Goal: Communication & Community: Ask a question

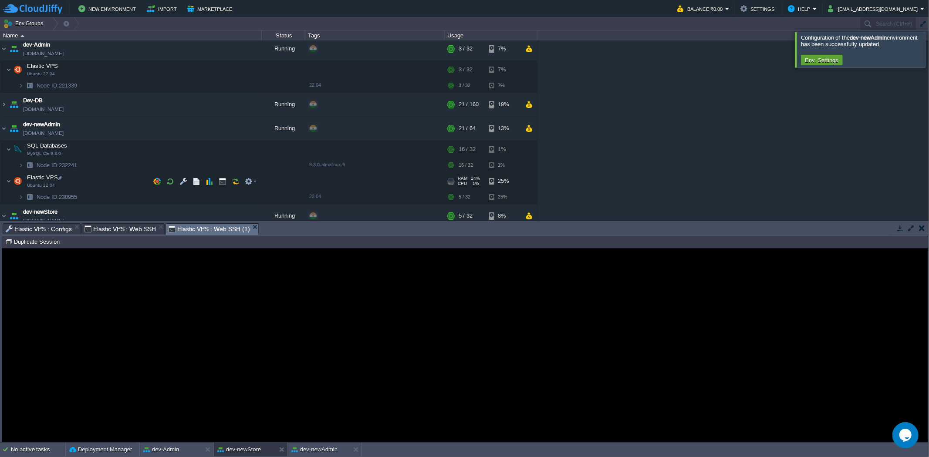
scroll to position [76, 0]
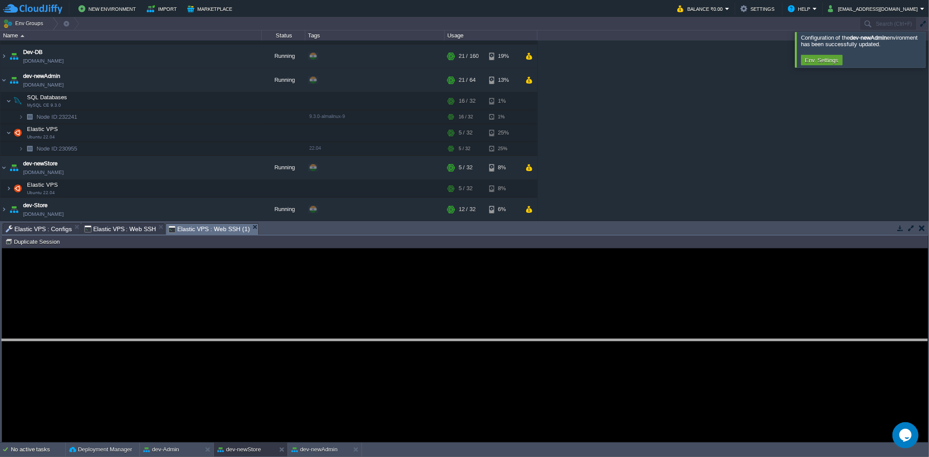
drag, startPoint x: 338, startPoint y: 228, endPoint x: 345, endPoint y: 344, distance: 116.0
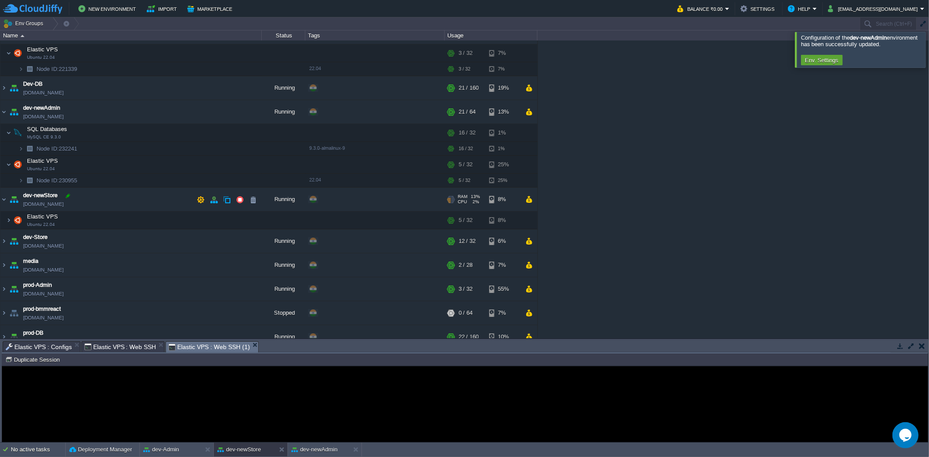
scroll to position [0, 0]
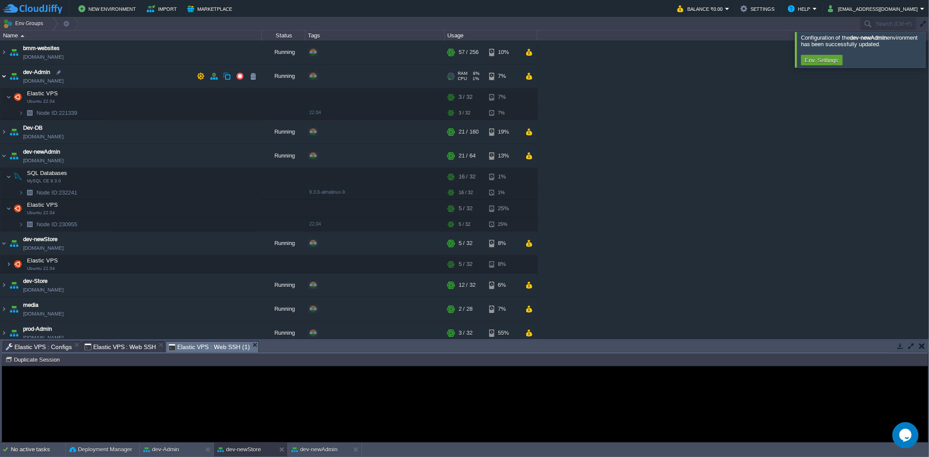
click at [5, 78] on img at bounding box center [3, 76] width 7 height 24
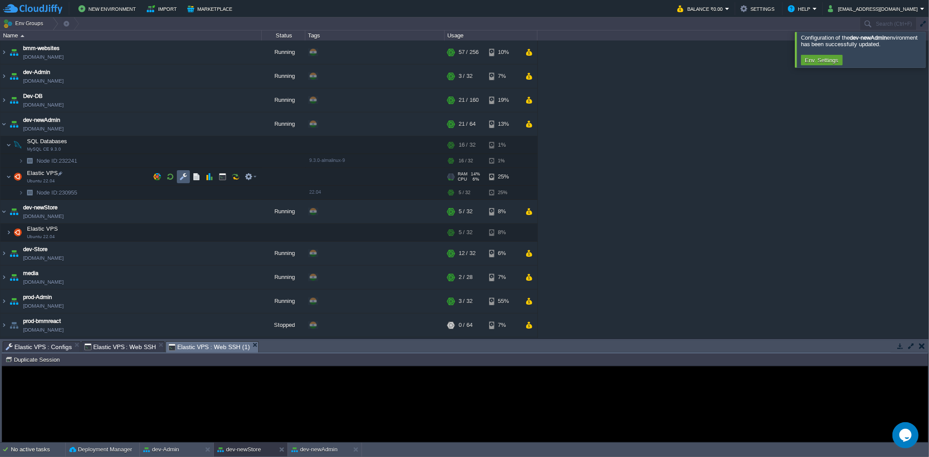
click at [185, 176] on button "button" at bounding box center [183, 177] width 8 height 8
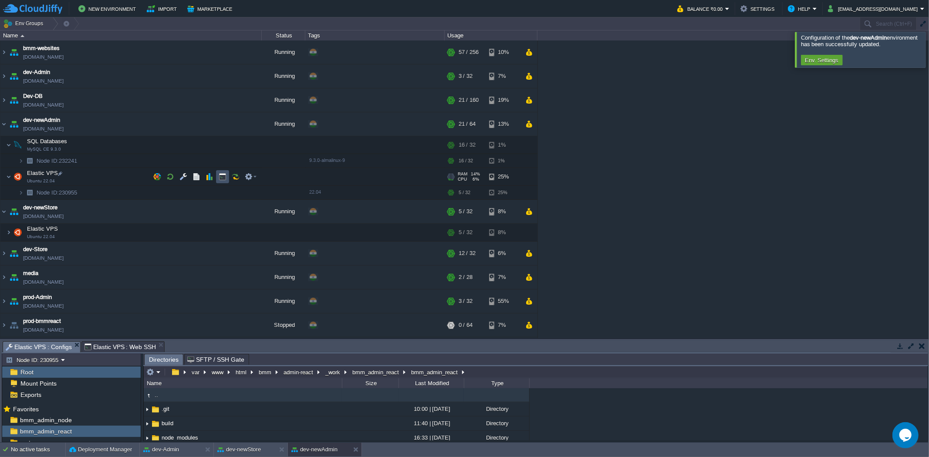
click at [221, 176] on button "button" at bounding box center [223, 177] width 8 height 8
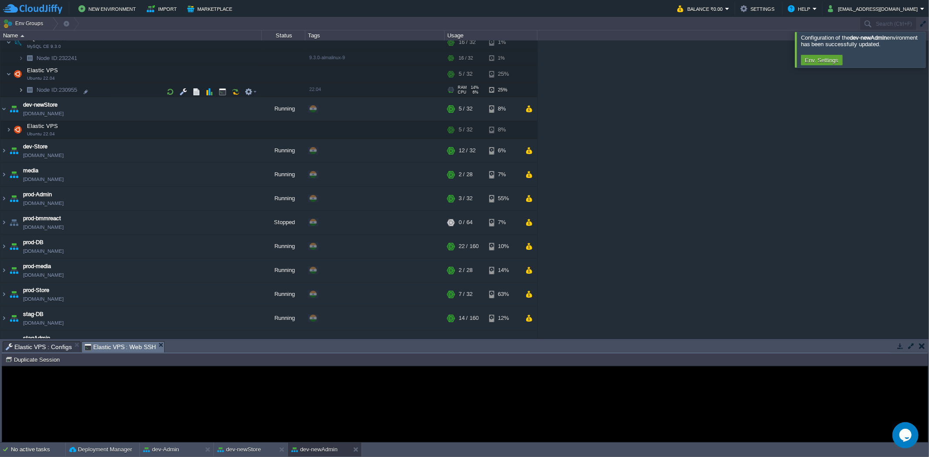
scroll to position [97, 0]
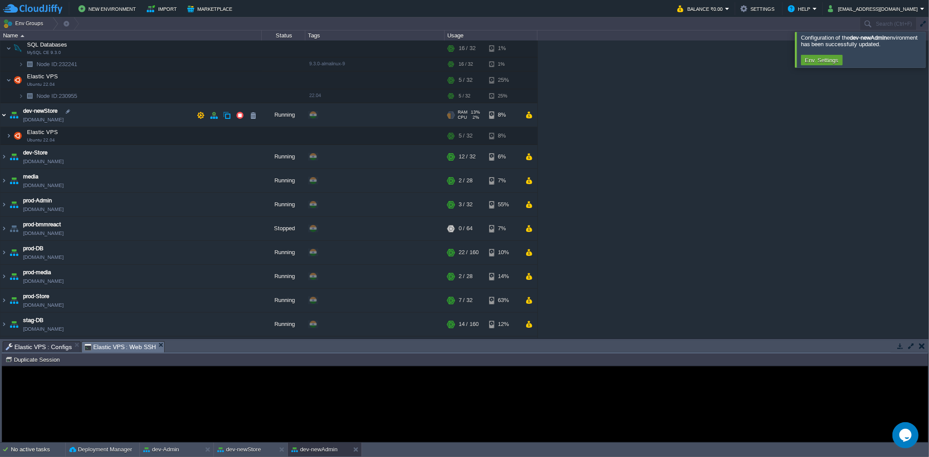
click at [5, 114] on img at bounding box center [3, 115] width 7 height 24
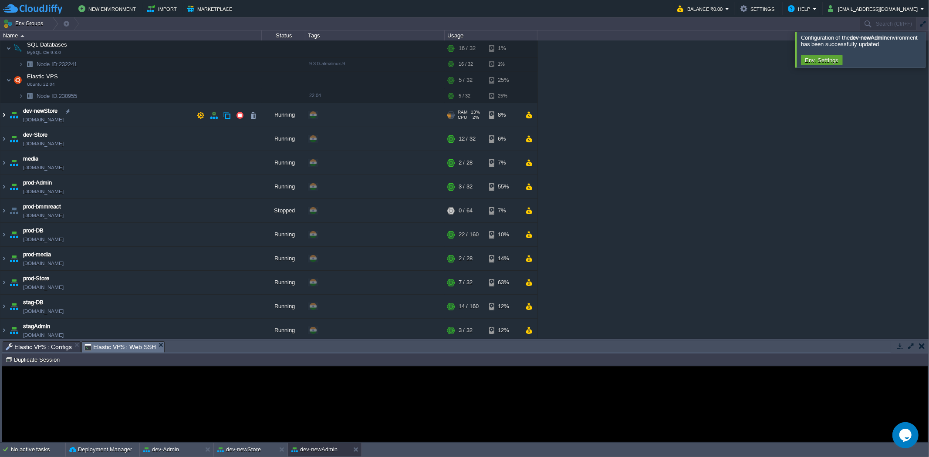
click at [5, 114] on img at bounding box center [3, 115] width 7 height 24
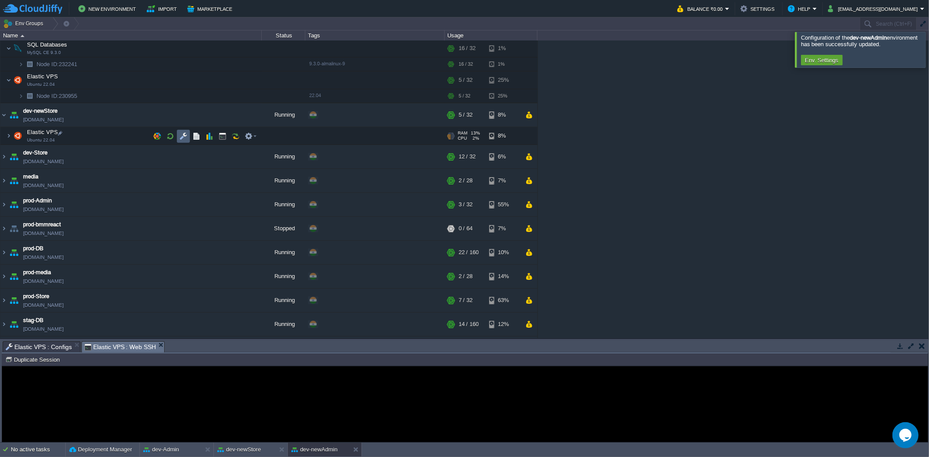
click at [183, 136] on button "button" at bounding box center [183, 136] width 8 height 8
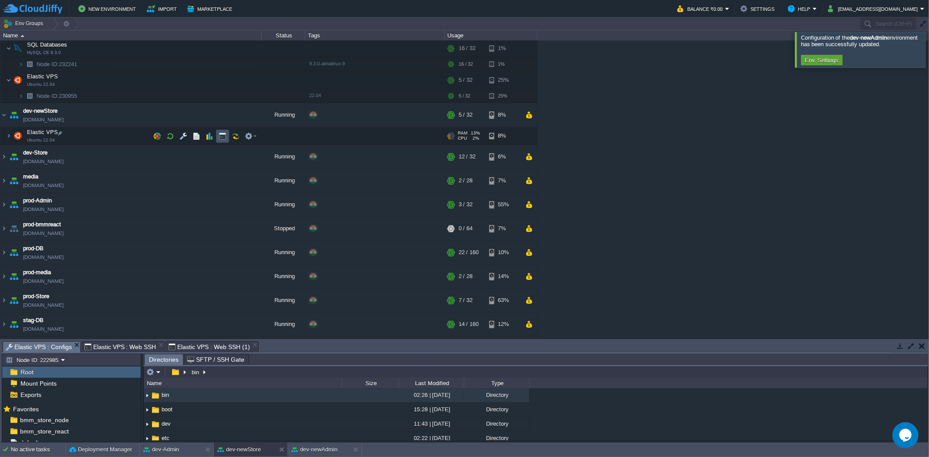
click at [221, 138] on button "button" at bounding box center [223, 136] width 8 height 8
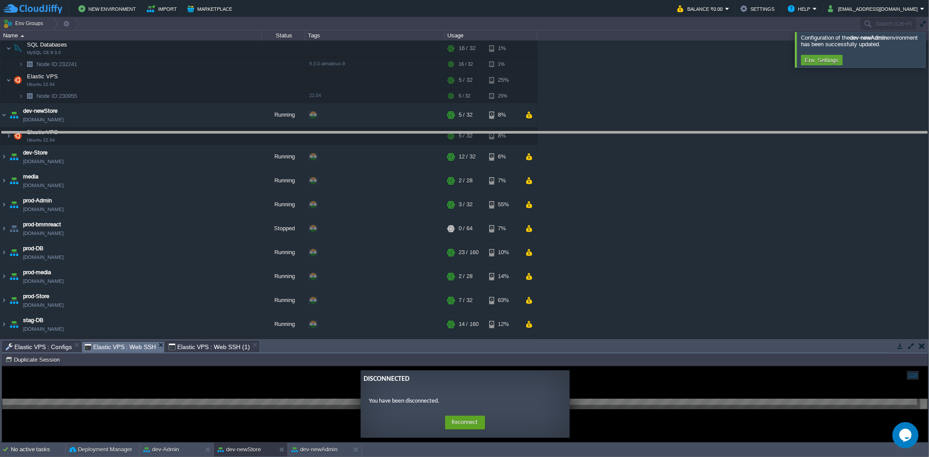
drag, startPoint x: 285, startPoint y: 350, endPoint x: 327, endPoint y: 141, distance: 213.5
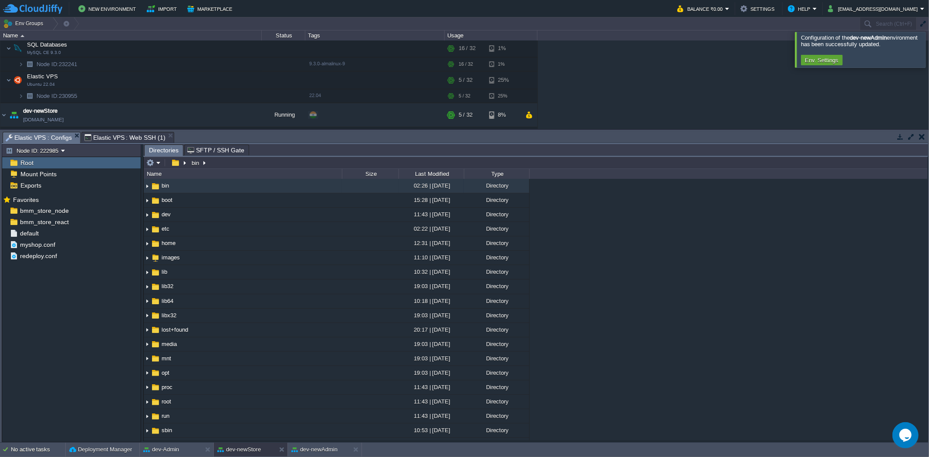
click at [131, 135] on span "Elastic VPS : Web SSH (1)" at bounding box center [124, 137] width 81 height 10
click at [57, 135] on span "Elastic VPS : Configs" at bounding box center [39, 137] width 66 height 11
click at [115, 137] on span "Elastic VPS : Web SSH (1)" at bounding box center [124, 137] width 81 height 10
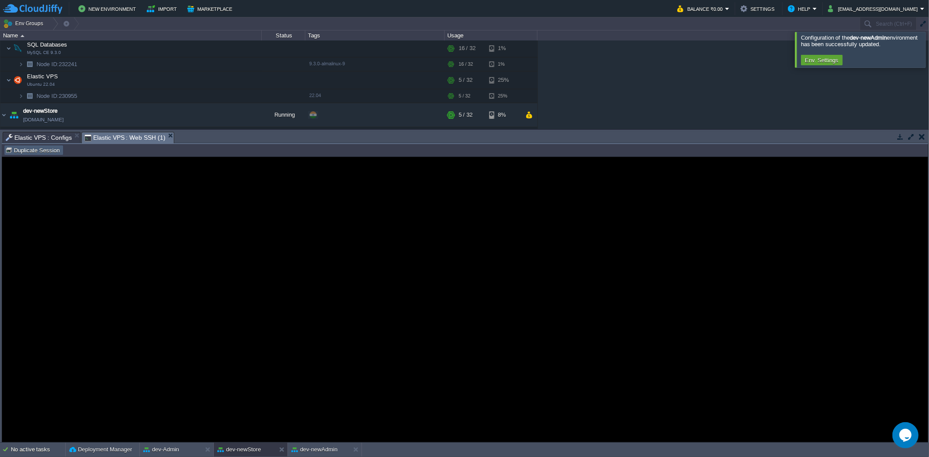
click at [47, 149] on button "Duplicate Session" at bounding box center [33, 150] width 57 height 8
type input "#000000"
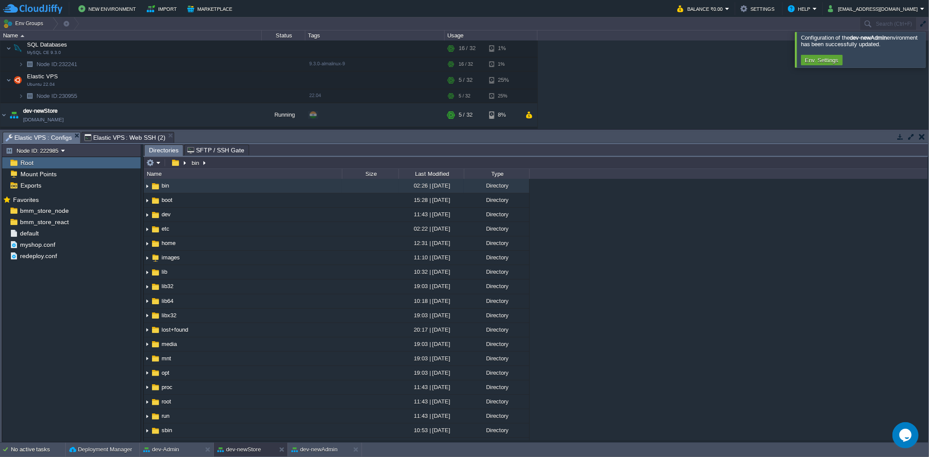
click at [40, 135] on span "Elastic VPS : Configs" at bounding box center [39, 137] width 66 height 11
click at [119, 134] on span "Elastic VPS : Web SSH (2)" at bounding box center [124, 137] width 81 height 10
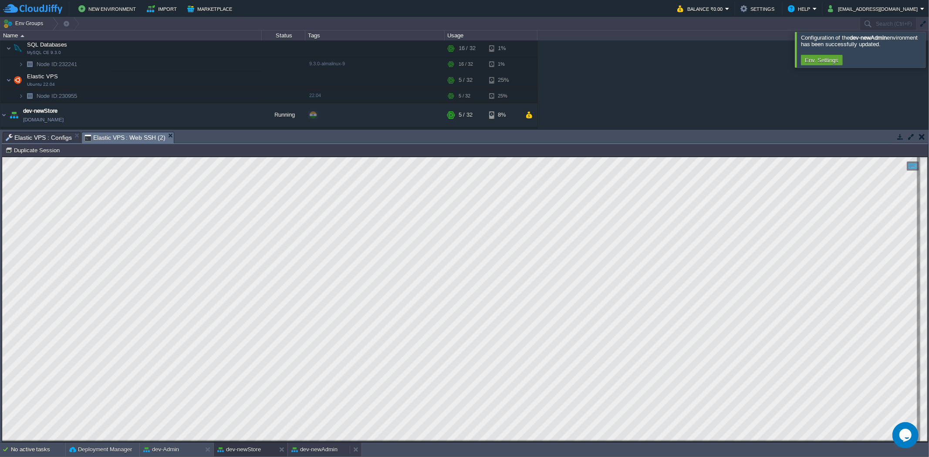
click at [304, 283] on button "dev-newAdmin" at bounding box center [314, 449] width 46 height 9
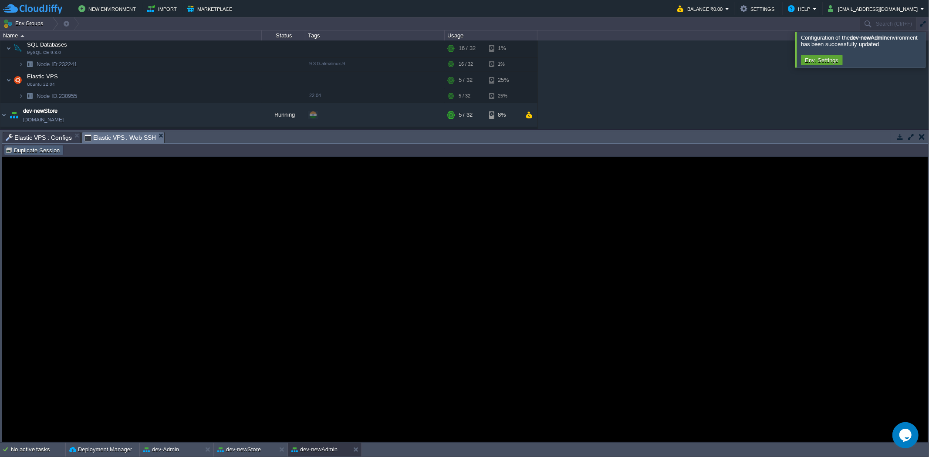
click at [45, 153] on button "Duplicate Session" at bounding box center [33, 150] width 57 height 8
type input "#000000"
click at [44, 132] on span "Elastic VPS : Configs" at bounding box center [39, 137] width 66 height 10
click at [136, 136] on span "Elastic VPS : Web SSH (1)" at bounding box center [124, 137] width 81 height 11
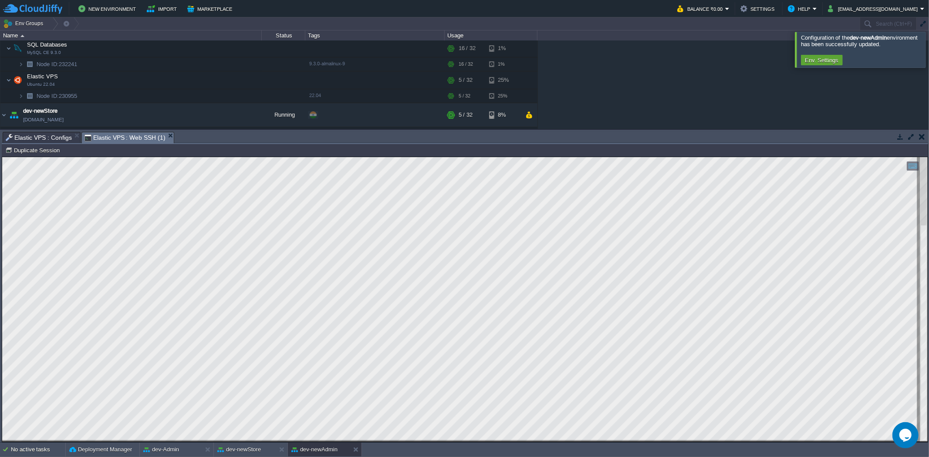
click at [40, 137] on span "Elastic VPS : Configs" at bounding box center [39, 137] width 66 height 10
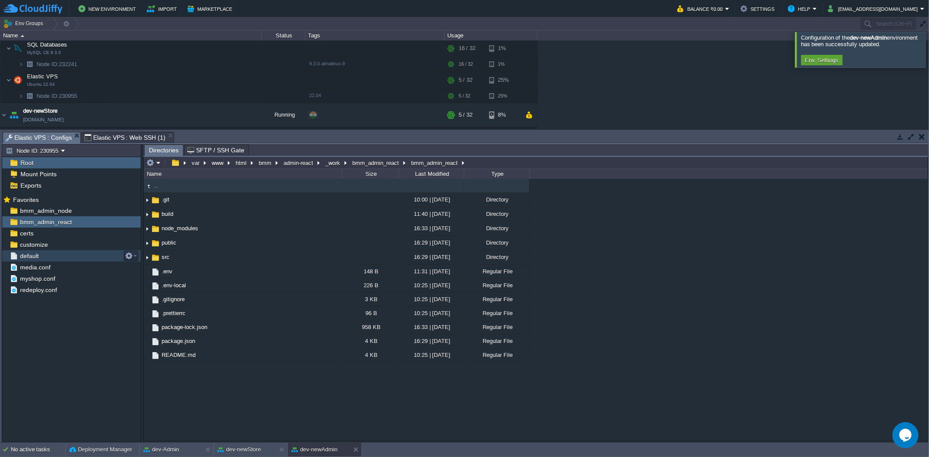
click at [45, 254] on div "default" at bounding box center [71, 255] width 138 height 11
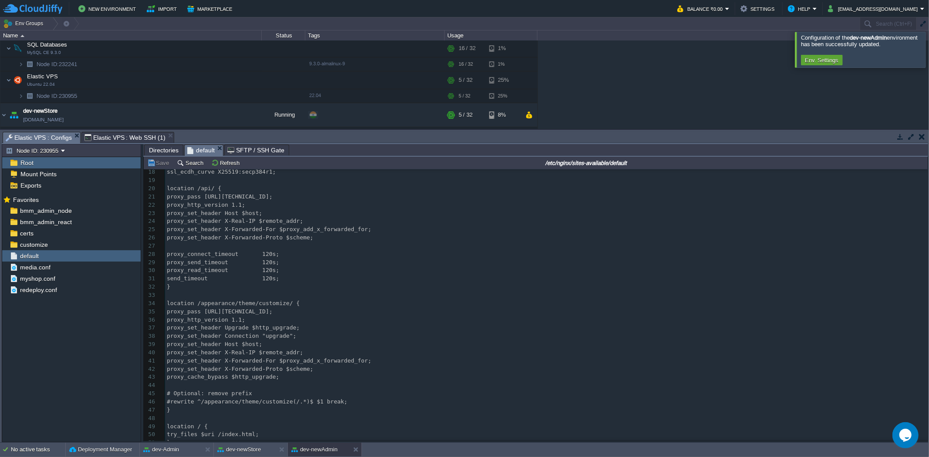
scroll to position [0, 0]
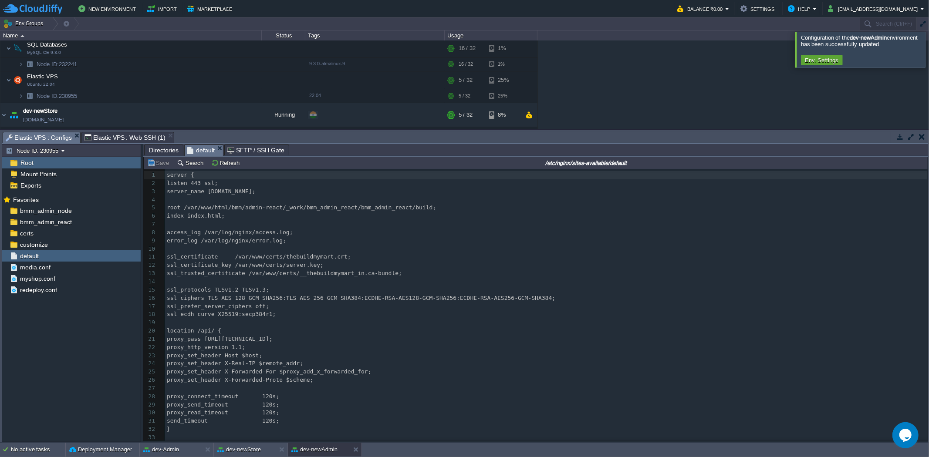
click at [128, 133] on span "Elastic VPS : Web SSH (1)" at bounding box center [124, 137] width 81 height 10
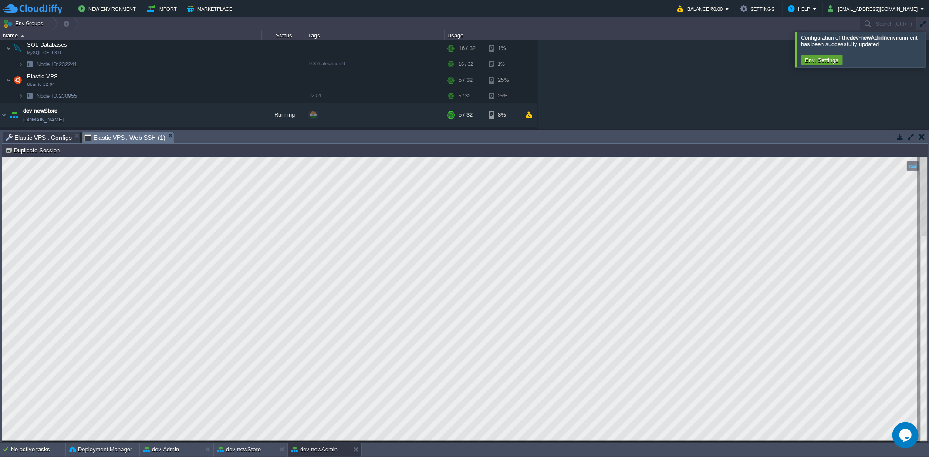
click at [50, 137] on span "Elastic VPS : Configs" at bounding box center [39, 137] width 66 height 10
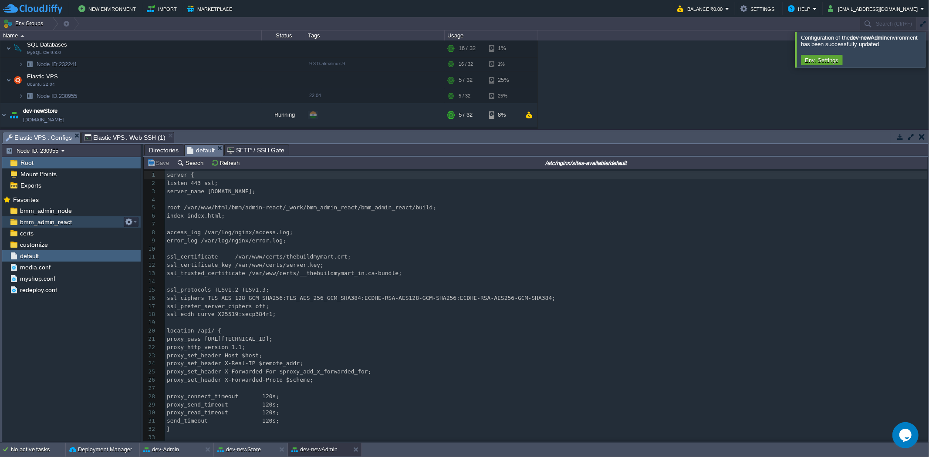
click at [64, 222] on span "bmm_admin_react" at bounding box center [45, 222] width 55 height 8
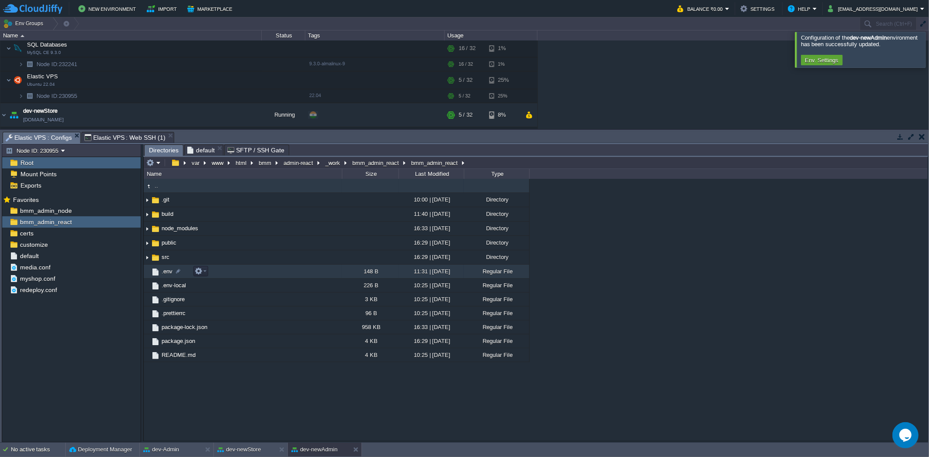
click at [163, 271] on span ".env" at bounding box center [166, 271] width 13 height 7
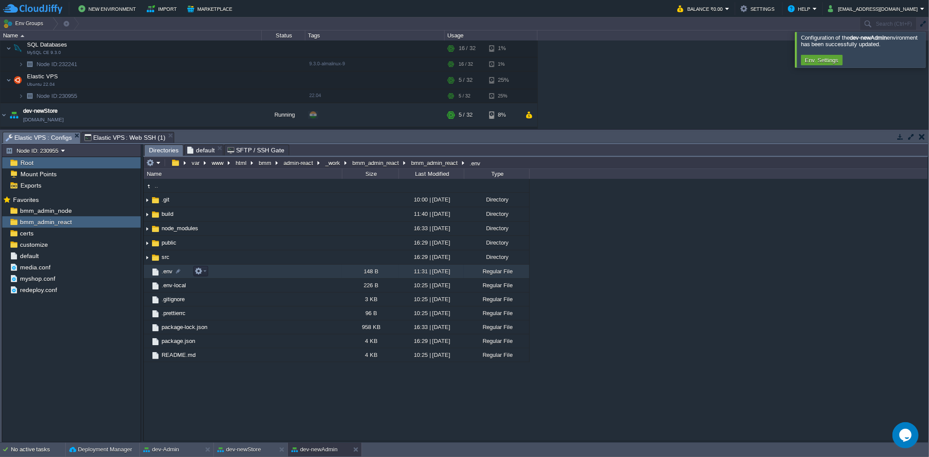
click at [163, 271] on span ".env" at bounding box center [166, 271] width 13 height 7
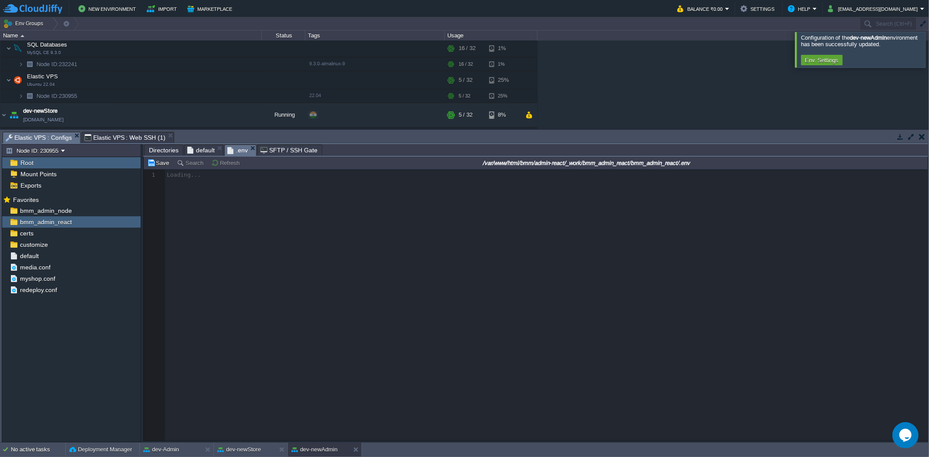
scroll to position [3, 0]
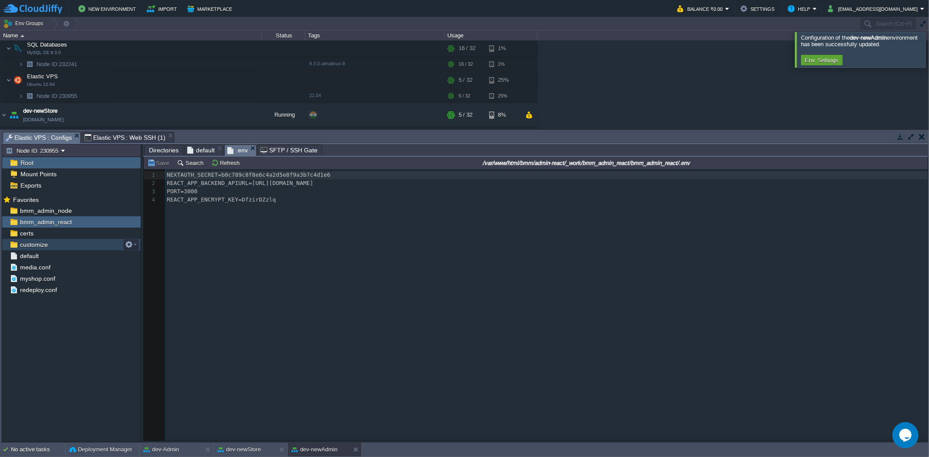
click at [75, 245] on div "customize" at bounding box center [71, 244] width 138 height 11
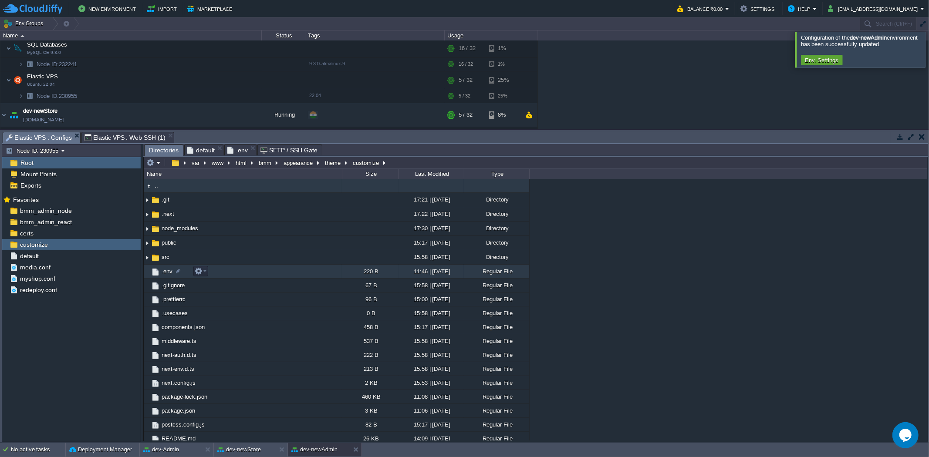
click at [167, 273] on span ".env" at bounding box center [166, 271] width 13 height 7
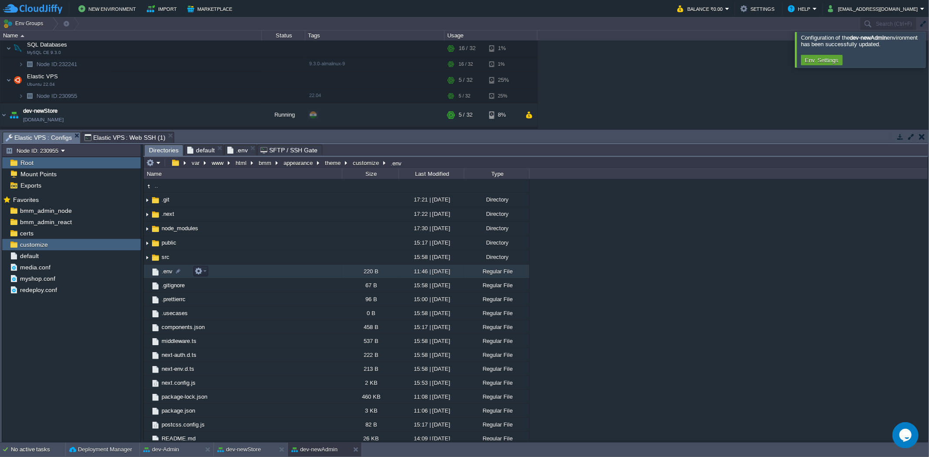
click at [167, 273] on span ".env" at bounding box center [166, 271] width 13 height 7
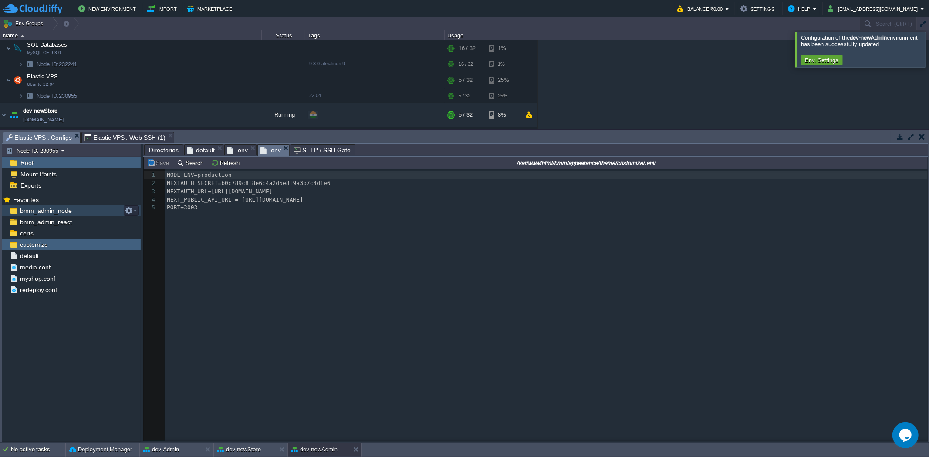
click at [72, 212] on div "bmm_admin_node" at bounding box center [71, 210] width 138 height 11
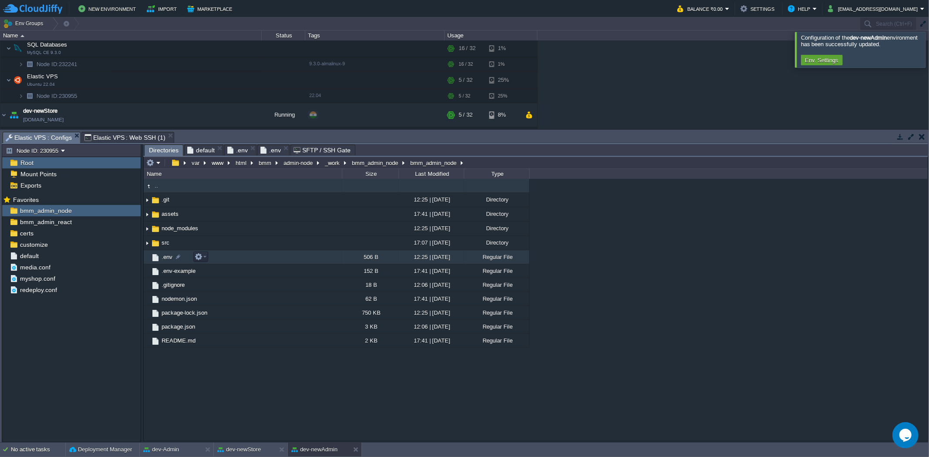
click at [162, 257] on span ".env" at bounding box center [166, 256] width 13 height 7
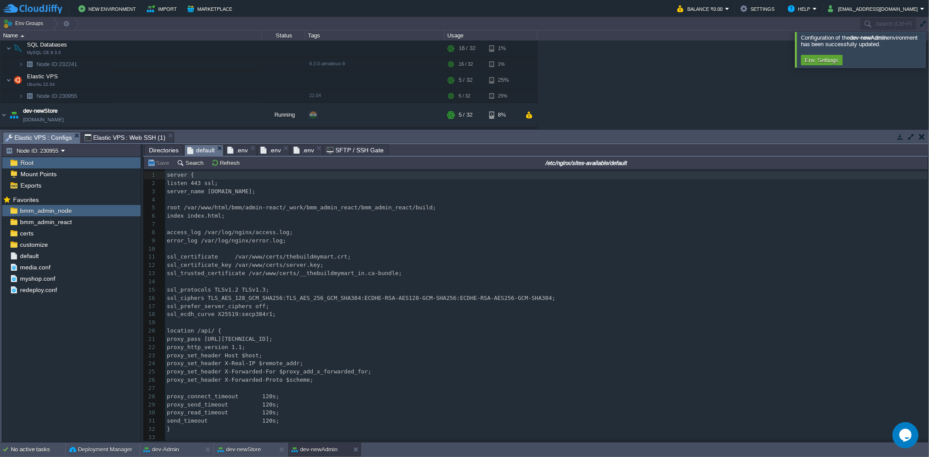
click at [202, 150] on span "default" at bounding box center [200, 150] width 27 height 11
click at [119, 138] on span "Elastic VPS : Web SSH (1)" at bounding box center [124, 137] width 81 height 10
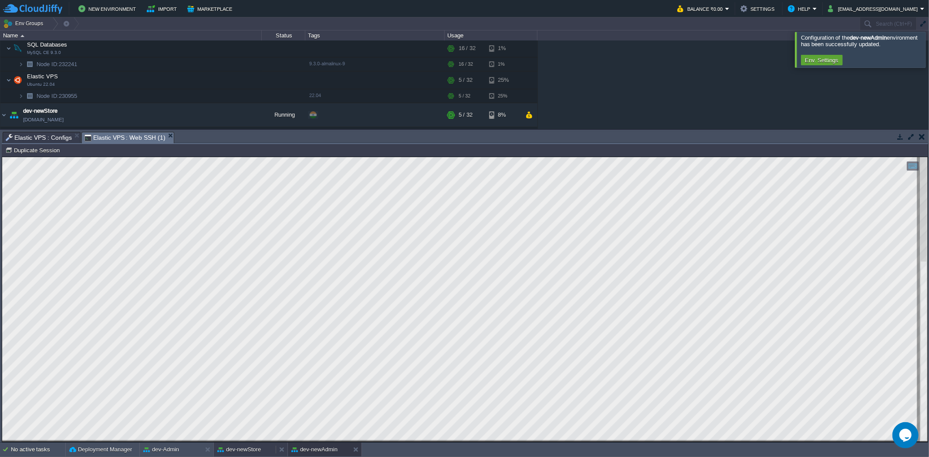
click at [242, 283] on button "dev-newStore" at bounding box center [239, 449] width 44 height 9
click at [305, 283] on button "dev-newAdmin" at bounding box center [314, 449] width 46 height 9
click at [127, 157] on html "Copy: Ctrl + Shift + C Paste: Ctrl + V Settings: Ctrl + Shift + Alt 0" at bounding box center [464, 157] width 925 height 0
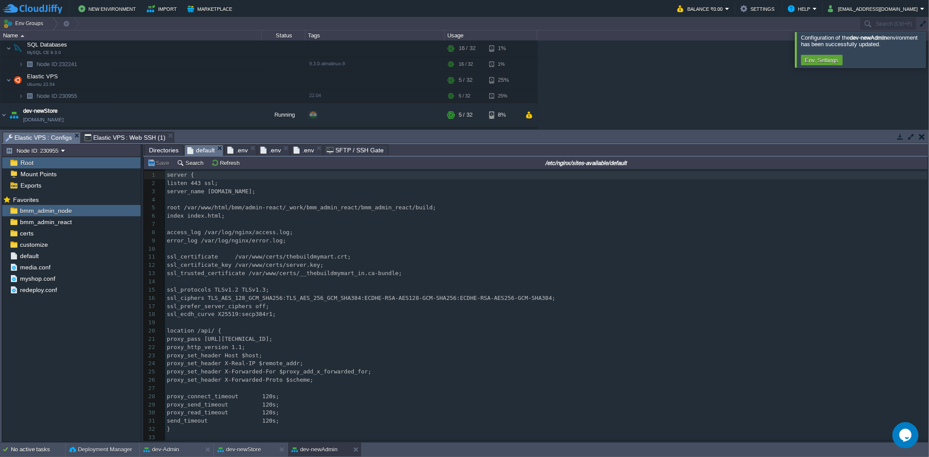
click at [53, 135] on span "Elastic VPS : Configs" at bounding box center [39, 137] width 66 height 11
click at [72, 221] on div "bmm_admin_react" at bounding box center [71, 221] width 138 height 11
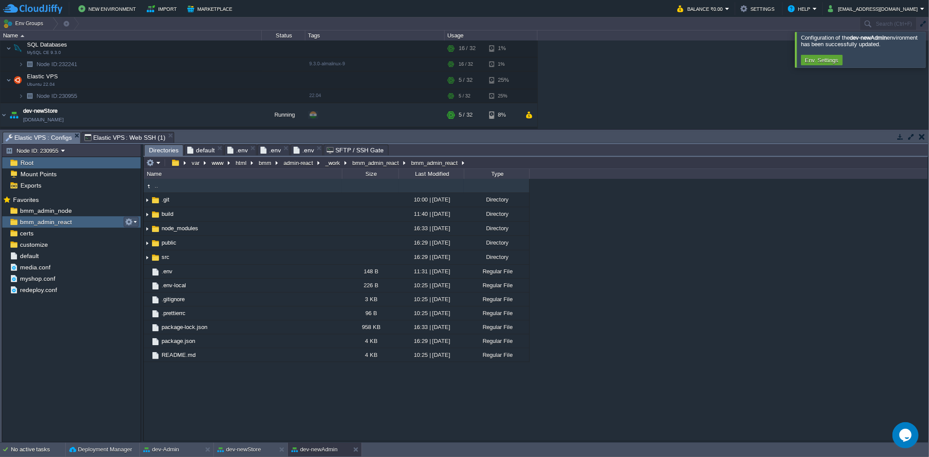
click at [128, 220] on button "button" at bounding box center [129, 222] width 8 height 8
click at [145, 235] on span "Copy Path" at bounding box center [150, 234] width 27 height 7
type textarea "/var/www/html/bmm/admin-react/_work/bmm_admin_react/bmm_admin_react"
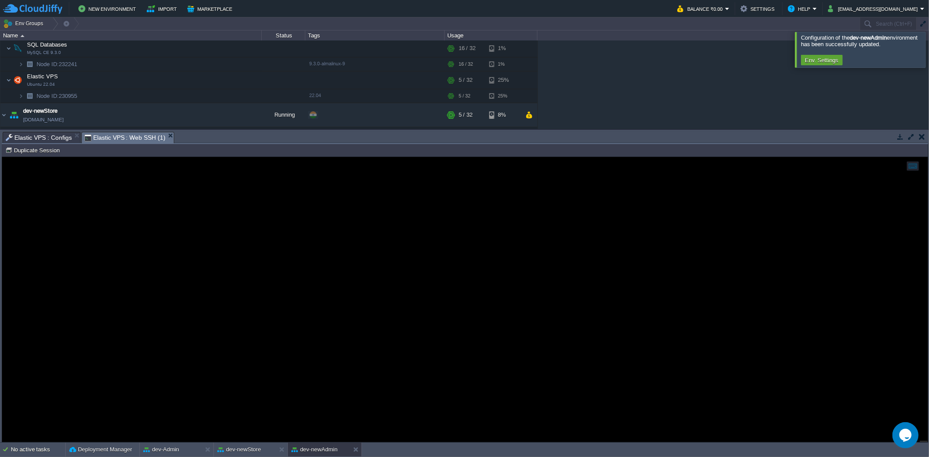
click at [123, 137] on span "Elastic VPS : Web SSH (1)" at bounding box center [124, 137] width 81 height 11
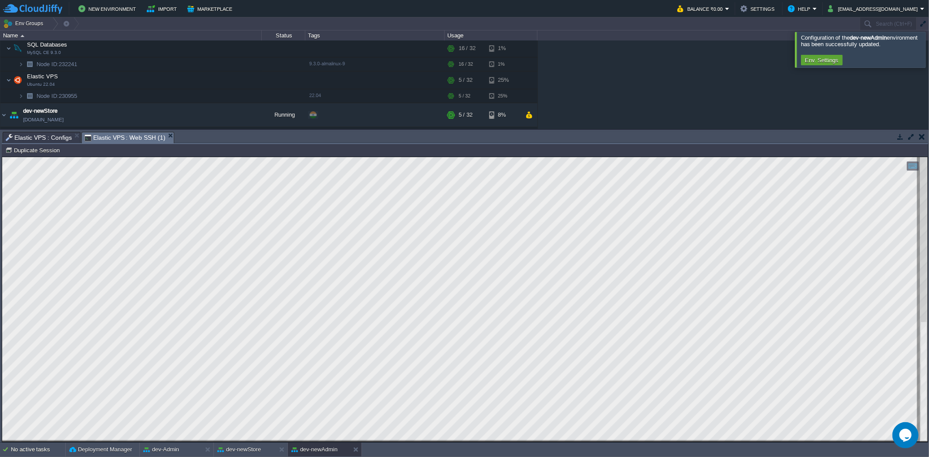
click at [54, 140] on span "Elastic VPS : Configs" at bounding box center [39, 137] width 66 height 10
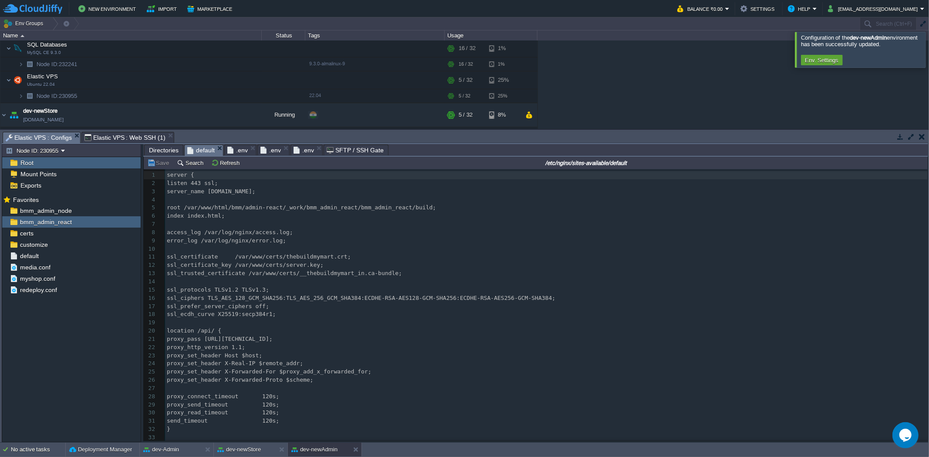
click at [195, 149] on span "default" at bounding box center [200, 150] width 27 height 11
click at [136, 135] on span "Elastic VPS : Web SSH (1)" at bounding box center [124, 137] width 81 height 10
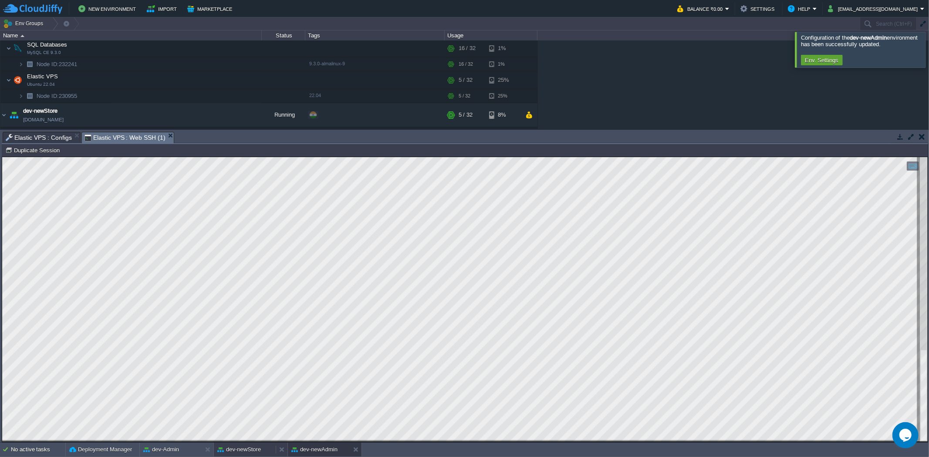
click at [237, 283] on button "dev-newStore" at bounding box center [239, 449] width 44 height 9
click at [55, 136] on span "Elastic VPS : Configs" at bounding box center [39, 137] width 66 height 10
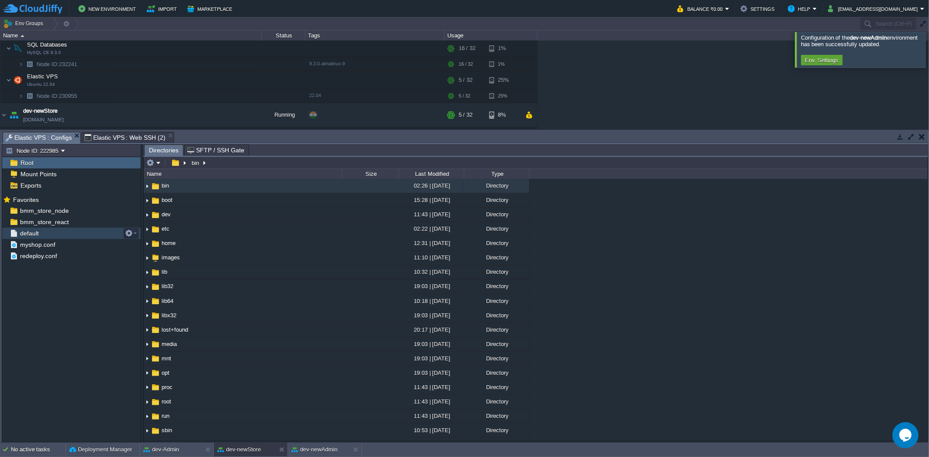
click at [85, 232] on div "default" at bounding box center [71, 233] width 138 height 11
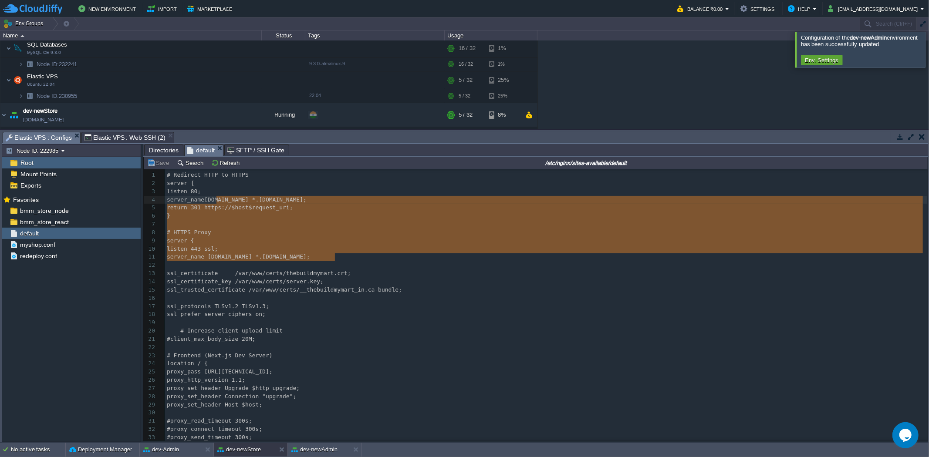
type textarea "en 80; server_name [DOMAIN_NAME] *.[DOMAIN_NAME]; return 301 https://$host$requ…"
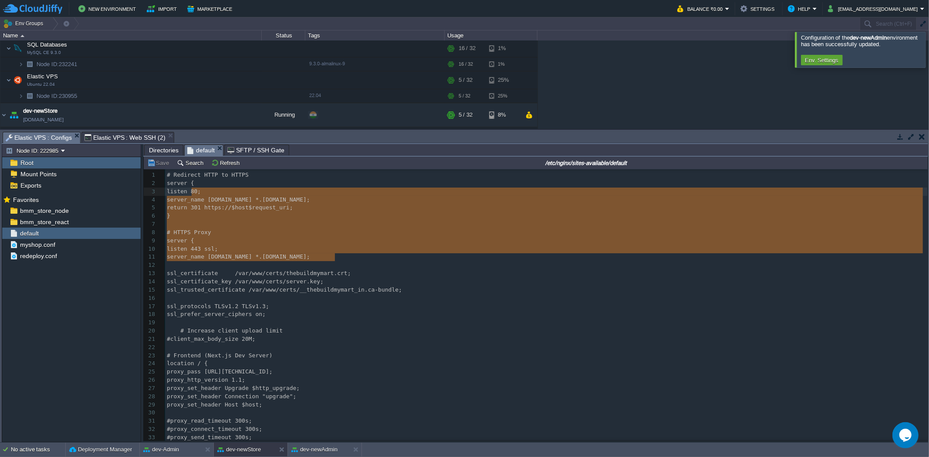
drag, startPoint x: 345, startPoint y: 259, endPoint x: 207, endPoint y: 196, distance: 151.4
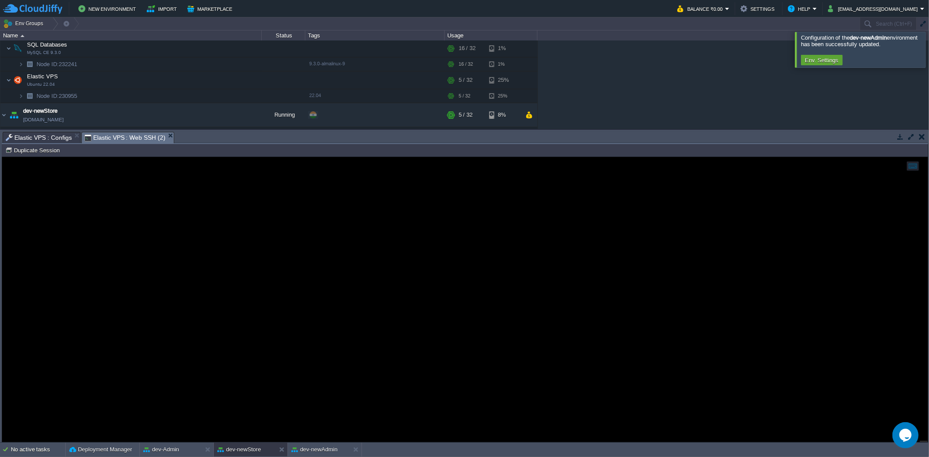
click at [98, 132] on span "Elastic VPS : Web SSH (2)" at bounding box center [124, 137] width 81 height 11
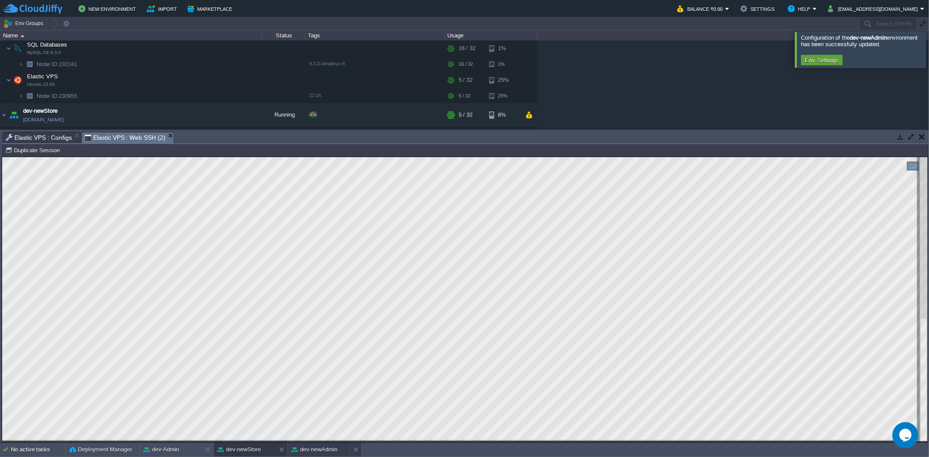
click at [311, 283] on button "dev-newAdmin" at bounding box center [314, 449] width 46 height 9
click at [249, 283] on button "dev-newStore" at bounding box center [239, 449] width 44 height 9
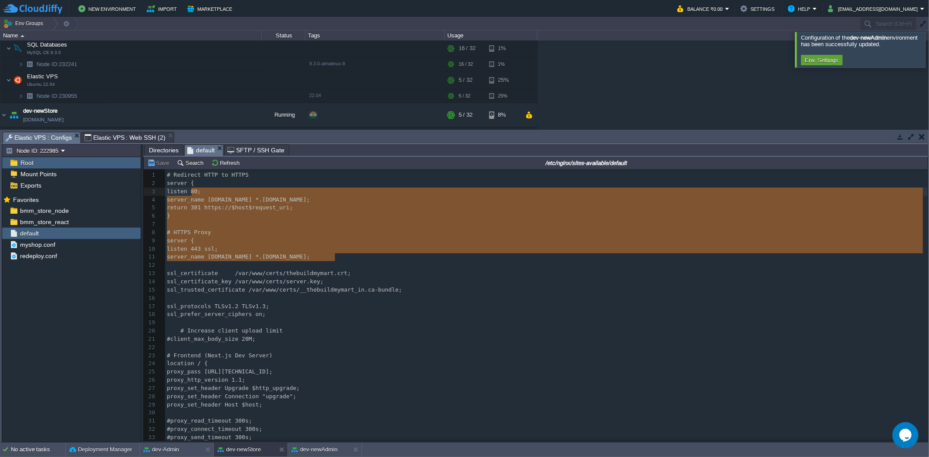
click at [47, 137] on span "Elastic VPS : Configs" at bounding box center [39, 137] width 66 height 11
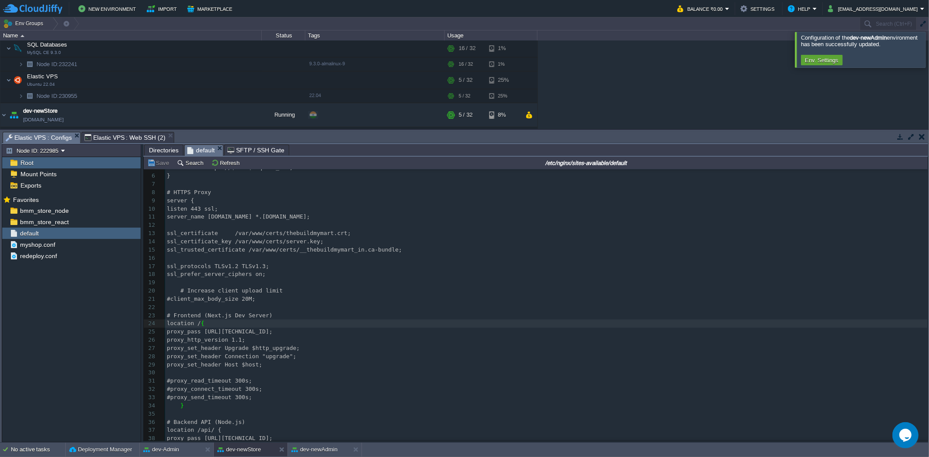
scroll to position [0, 0]
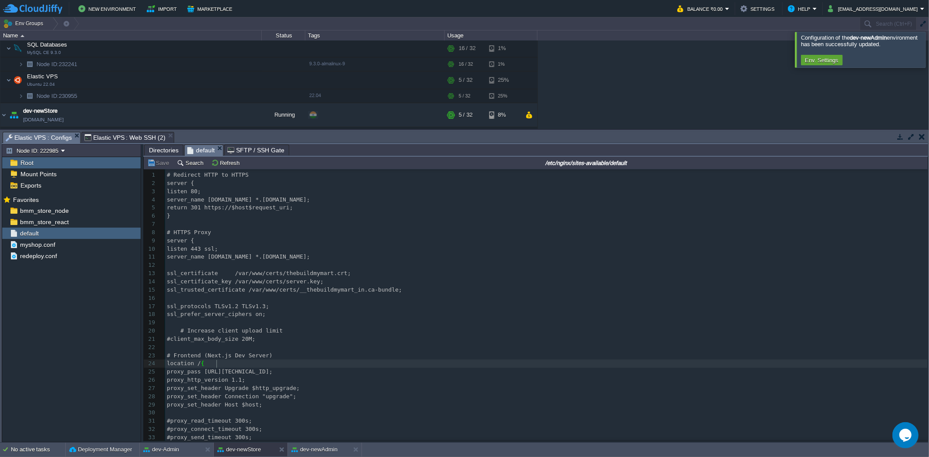
click at [128, 135] on span "Elastic VPS : Web SSH (2)" at bounding box center [124, 137] width 81 height 10
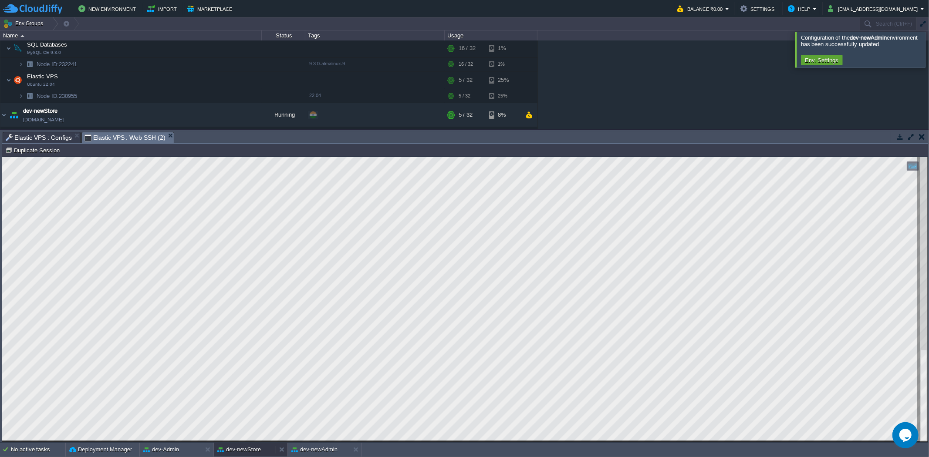
click at [237, 283] on button "dev-newStore" at bounding box center [239, 449] width 44 height 9
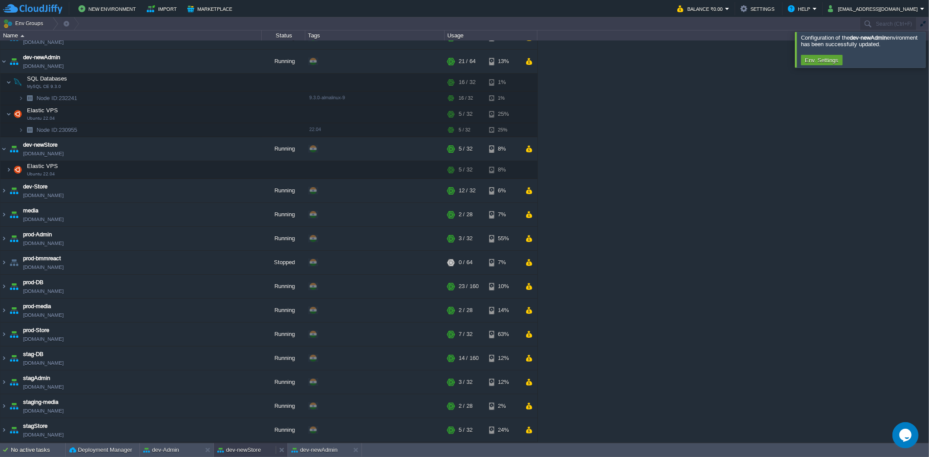
click at [249, 283] on button "dev-newStore" at bounding box center [239, 450] width 44 height 9
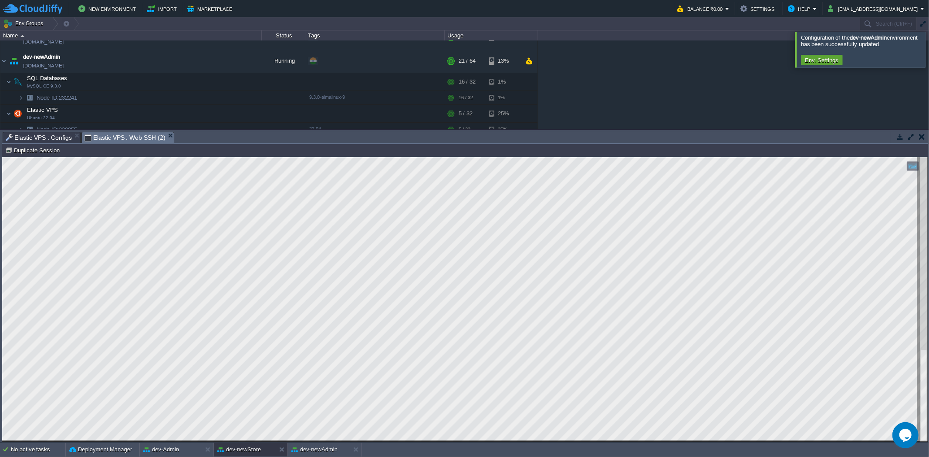
click at [46, 138] on span "Elastic VPS : Configs" at bounding box center [39, 137] width 66 height 10
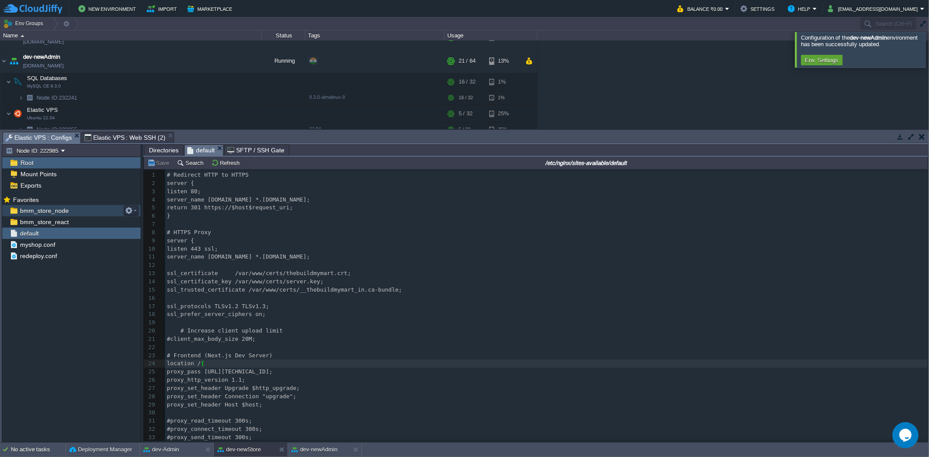
click at [84, 212] on div "bmm_store_node" at bounding box center [71, 210] width 138 height 11
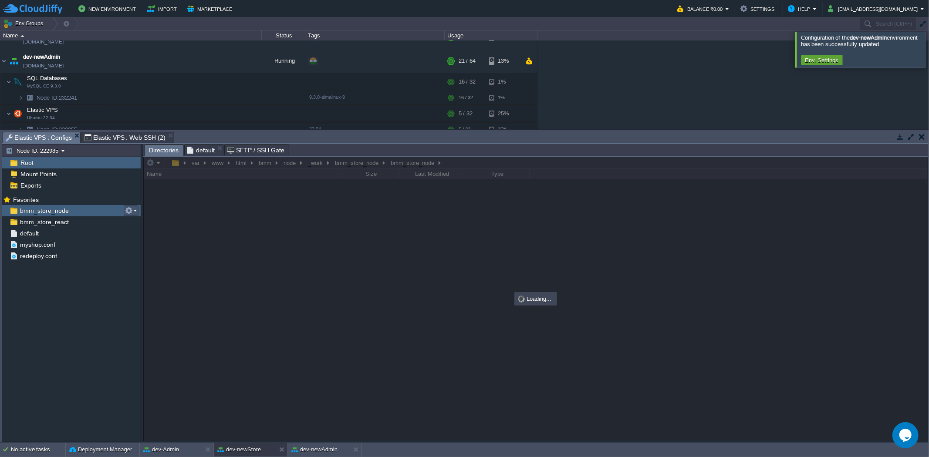
click at [128, 211] on button "button" at bounding box center [129, 211] width 8 height 8
click at [141, 220] on span "Copy Path" at bounding box center [150, 223] width 27 height 7
click at [125, 138] on span "Elastic VPS : Web SSH (2)" at bounding box center [124, 137] width 81 height 10
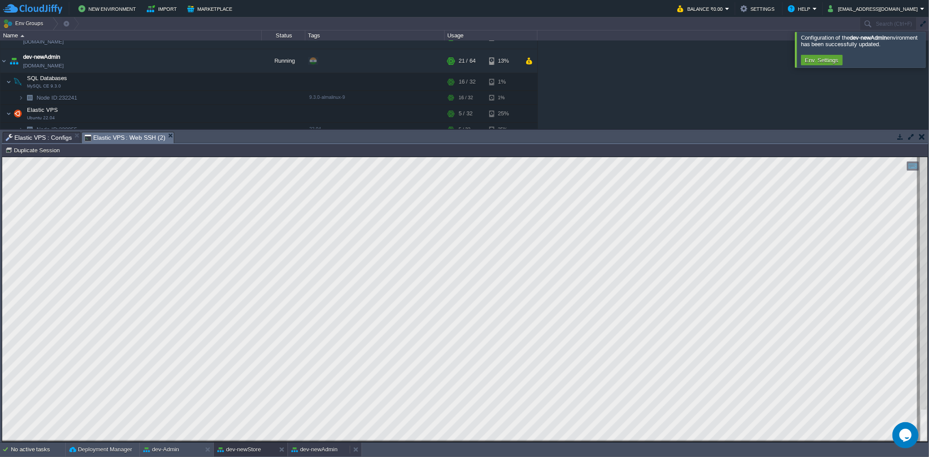
click at [324, 283] on button "dev-newAdmin" at bounding box center [314, 449] width 46 height 9
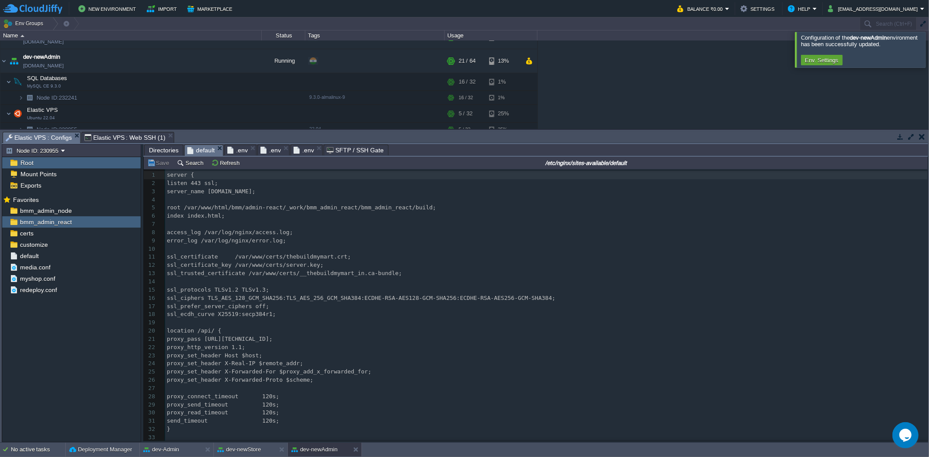
click at [42, 137] on span "Elastic VPS : Configs" at bounding box center [39, 137] width 66 height 11
click at [79, 248] on div "customize" at bounding box center [71, 244] width 138 height 11
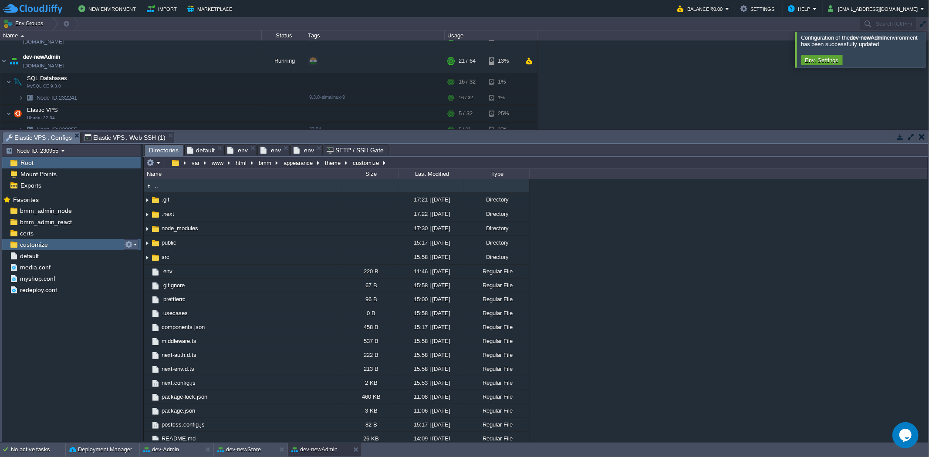
click at [129, 248] on button "button" at bounding box center [129, 245] width 8 height 8
click at [148, 259] on span "Copy Path" at bounding box center [150, 257] width 27 height 7
type textarea "/var/www/html/bmm/appearance/theme/customize"
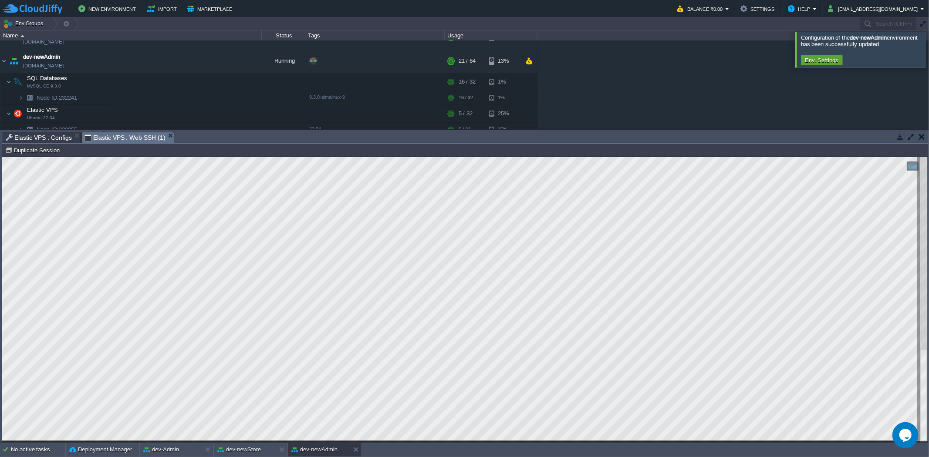
click at [130, 135] on span "Elastic VPS : Web SSH (1)" at bounding box center [124, 137] width 81 height 11
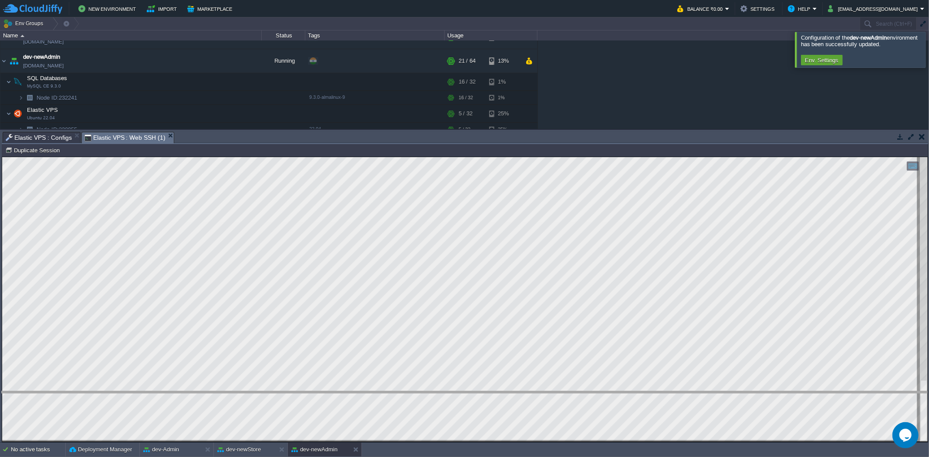
drag, startPoint x: 218, startPoint y: 138, endPoint x: 257, endPoint y: 398, distance: 262.8
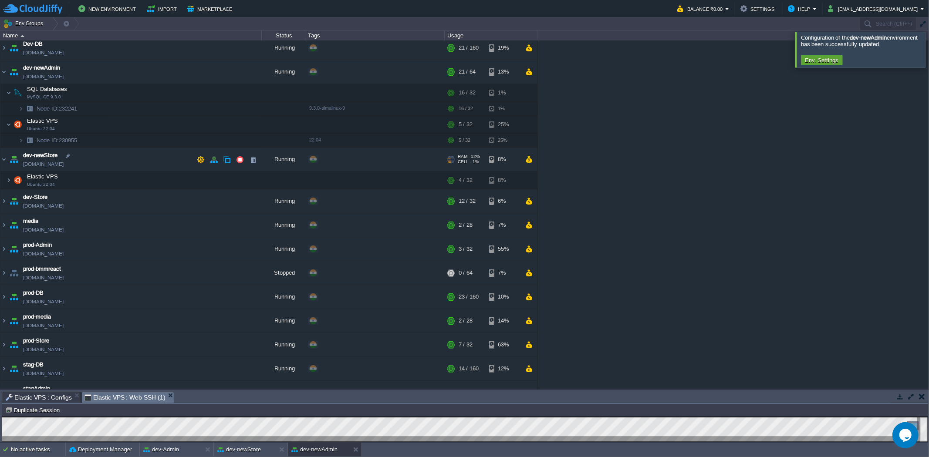
scroll to position [0, 0]
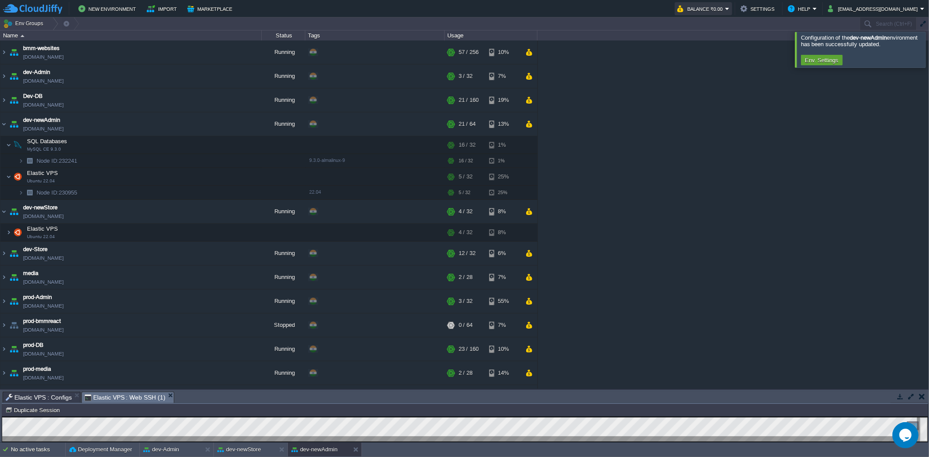
click at [619, 10] on button "Balance ₹0.00" at bounding box center [701, 8] width 48 height 10
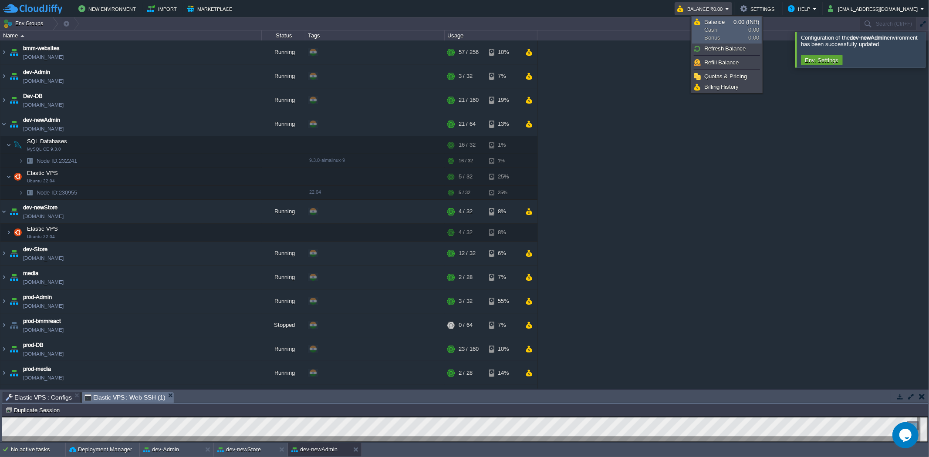
click at [619, 22] on span "Balance" at bounding box center [714, 22] width 20 height 7
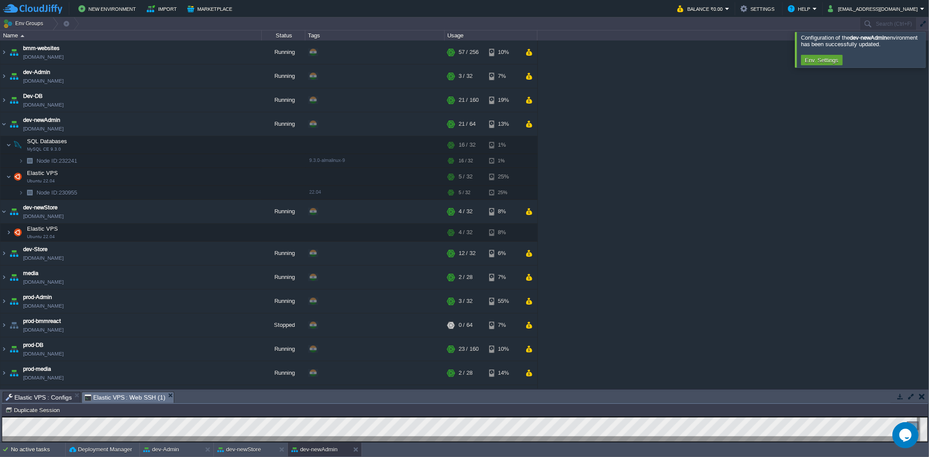
click at [619, 283] on icon "Chat widget" at bounding box center [905, 434] width 12 height 13
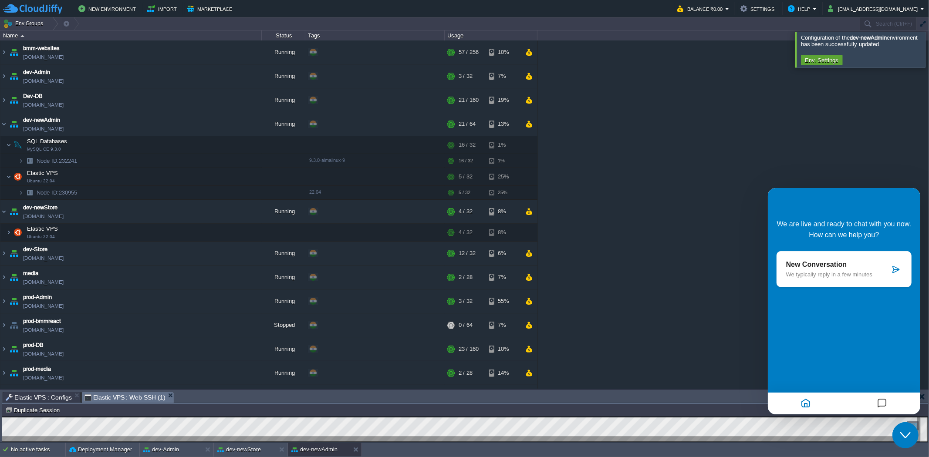
click at [619, 279] on div "New Conversation We typically reply in a few minutes" at bounding box center [843, 269] width 135 height 36
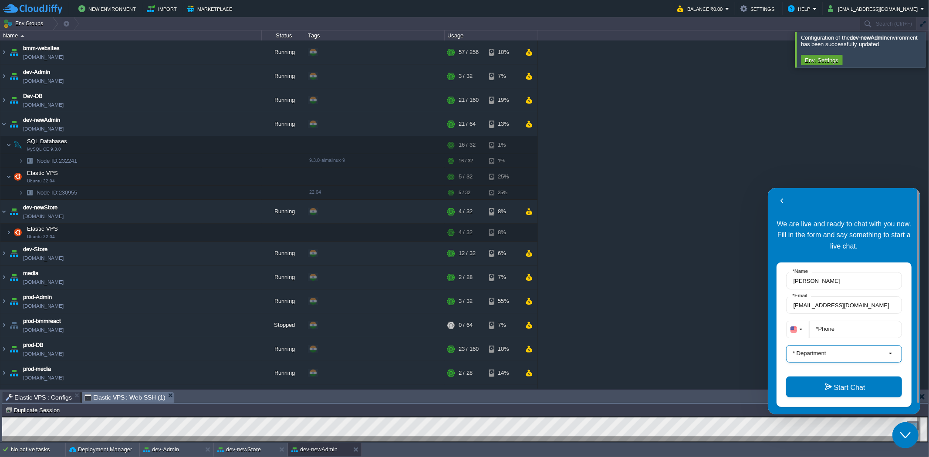
click at [619, 283] on label "* Department" at bounding box center [808, 353] width 40 height 7
click at [619, 283] on button "L1 Support" at bounding box center [846, 385] width 103 height 9
click at [619, 283] on button "Start Chat" at bounding box center [843, 386] width 116 height 21
click at [619, 283] on icon "button" at bounding box center [800, 329] width 5 height 10
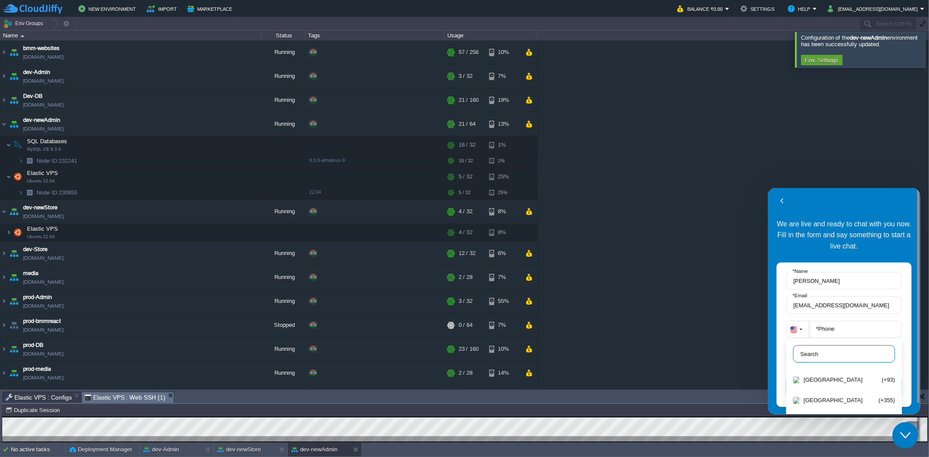
click at [619, 283] on input "text" at bounding box center [843, 353] width 102 height 17
type input "ind"
click at [619, 283] on div "India (+91)" at bounding box center [843, 400] width 102 height 7
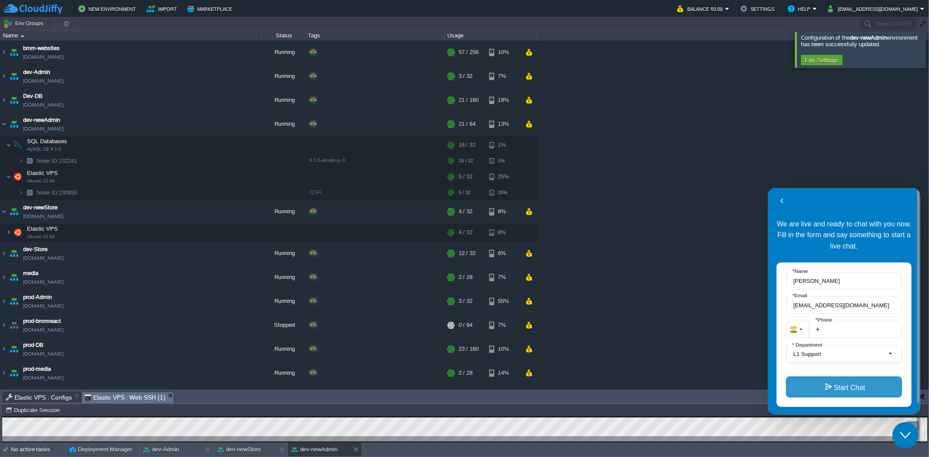
click at [619, 283] on button "Start Chat" at bounding box center [843, 386] width 116 height 21
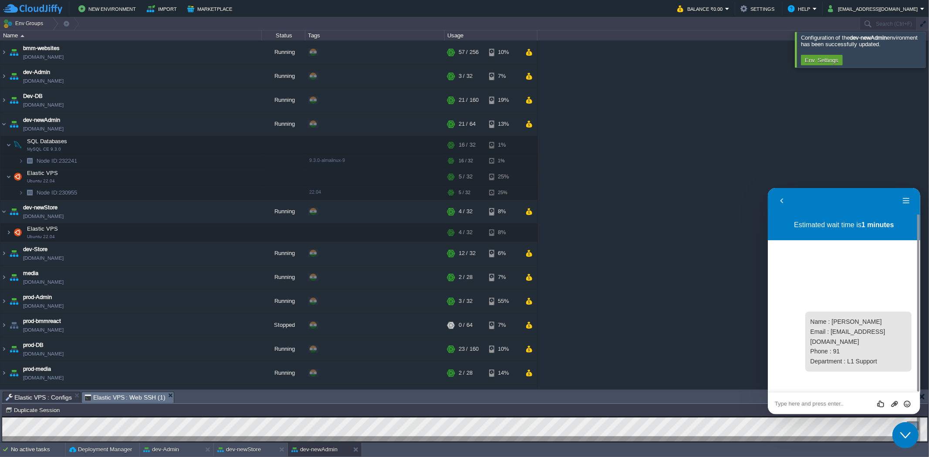
click at [619, 283] on textarea at bounding box center [843, 403] width 138 height 7
type textarea "hello"
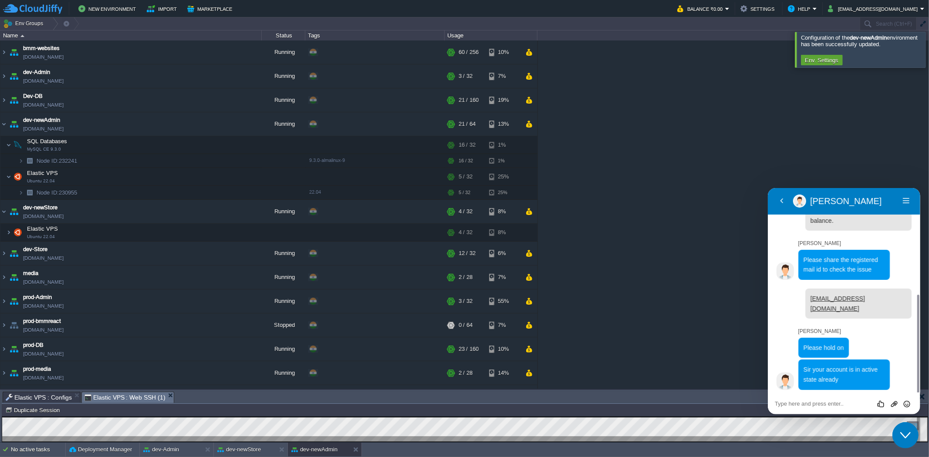
scroll to position [198, 0]
